Goal: Obtain resource: Download file/media

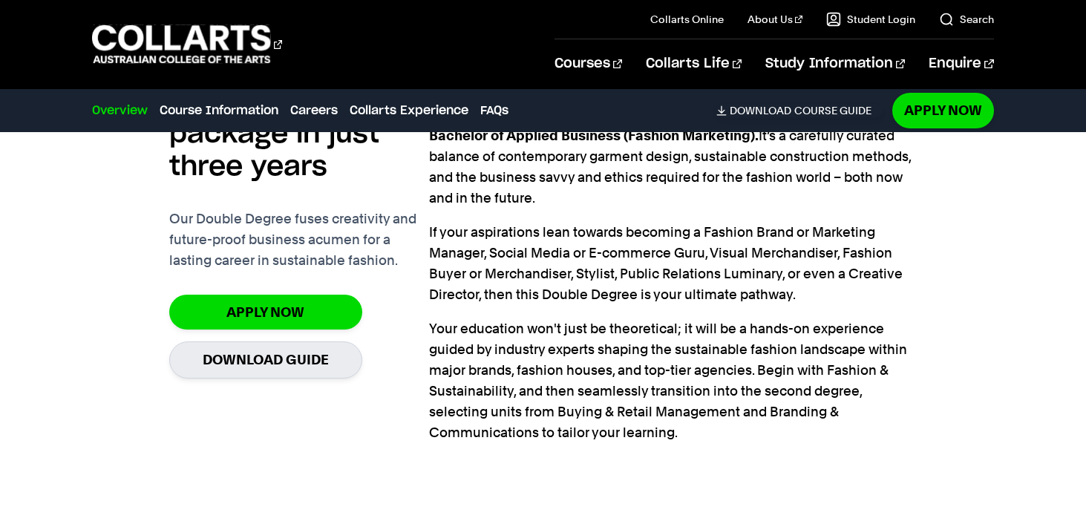
scroll to position [1217, 0]
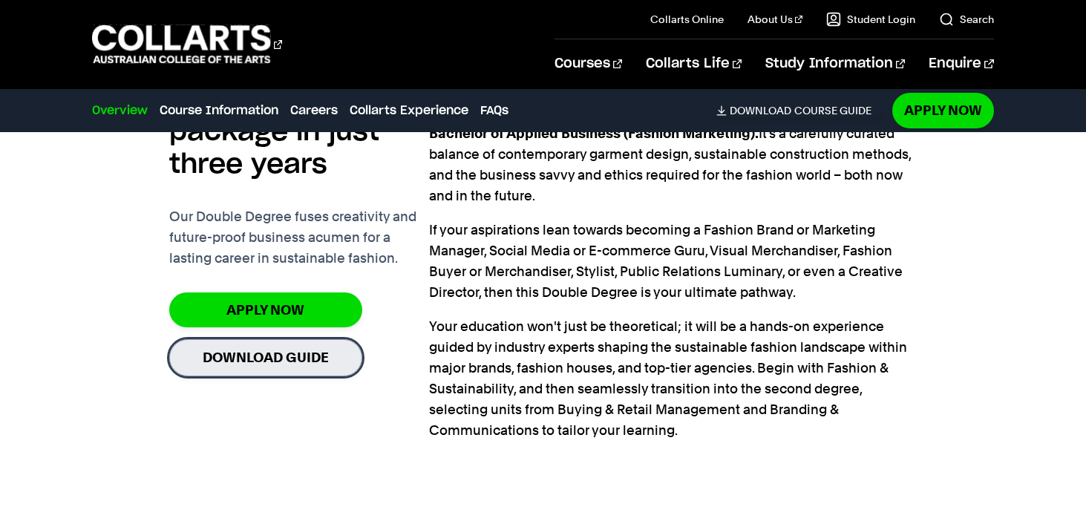
click at [317, 365] on link "Download Guide" at bounding box center [265, 357] width 193 height 36
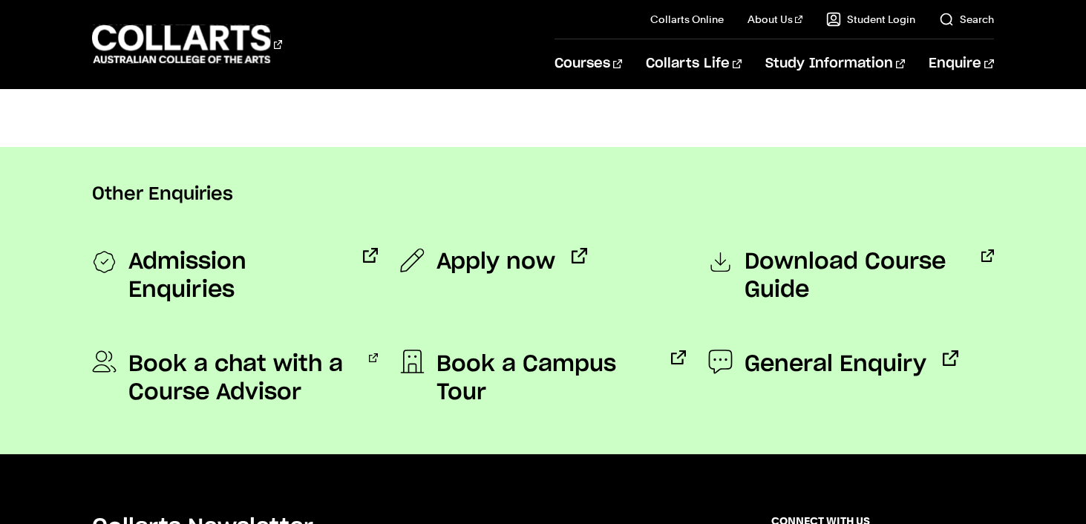
scroll to position [1130, 0]
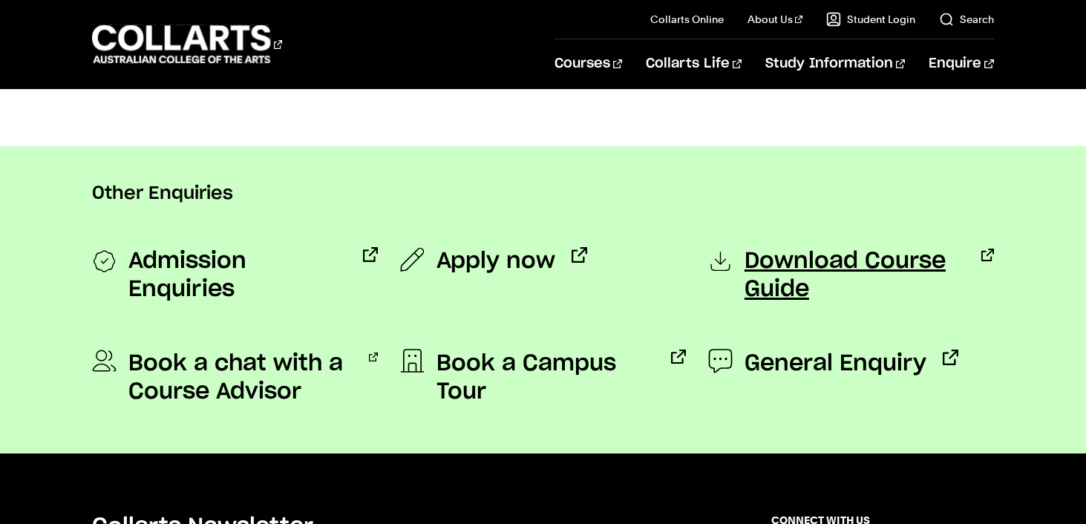
click at [777, 276] on span "Download Course Guide" at bounding box center [855, 275] width 221 height 56
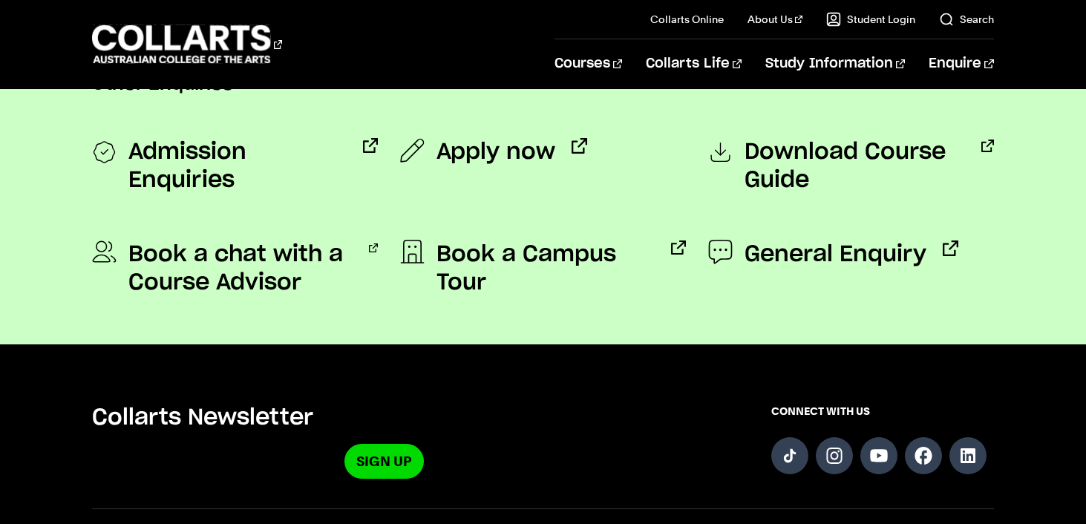
scroll to position [1237, 0]
